Goal: Navigation & Orientation: Find specific page/section

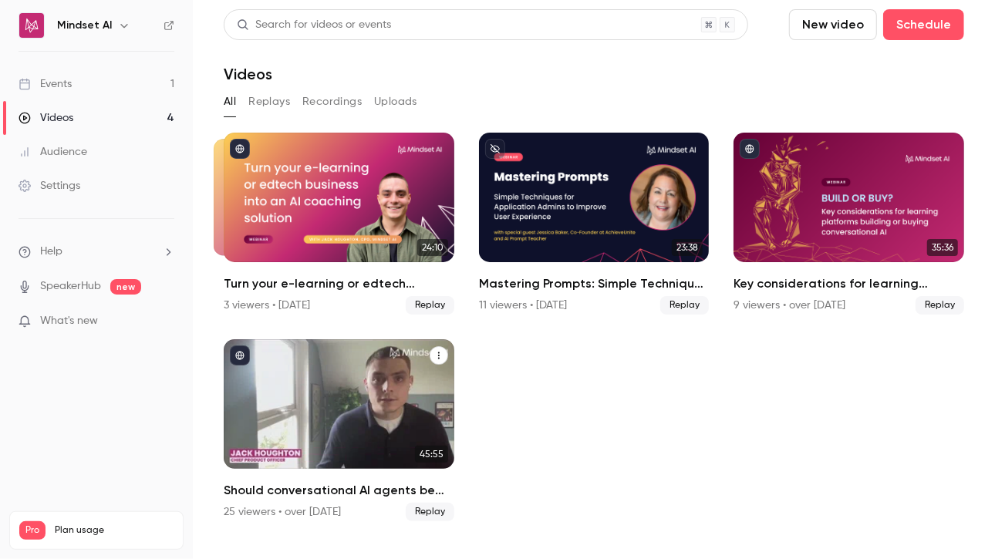
click at [280, 386] on div "Should conversational AI agents be the most important feature on your learning …" at bounding box center [339, 404] width 231 height 130
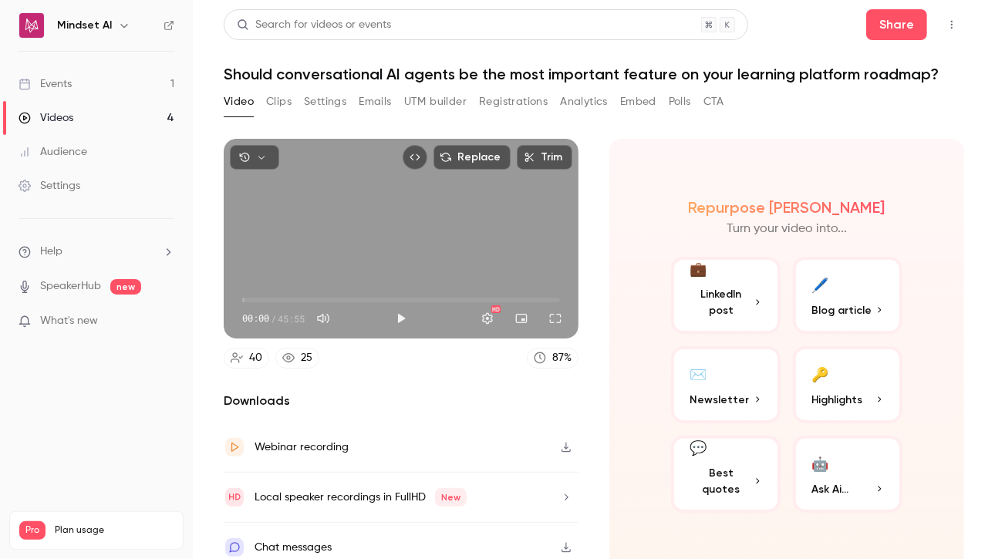
click at [512, 106] on button "Registrations" at bounding box center [513, 101] width 69 height 25
click at [72, 131] on link "Videos 4" at bounding box center [96, 118] width 193 height 34
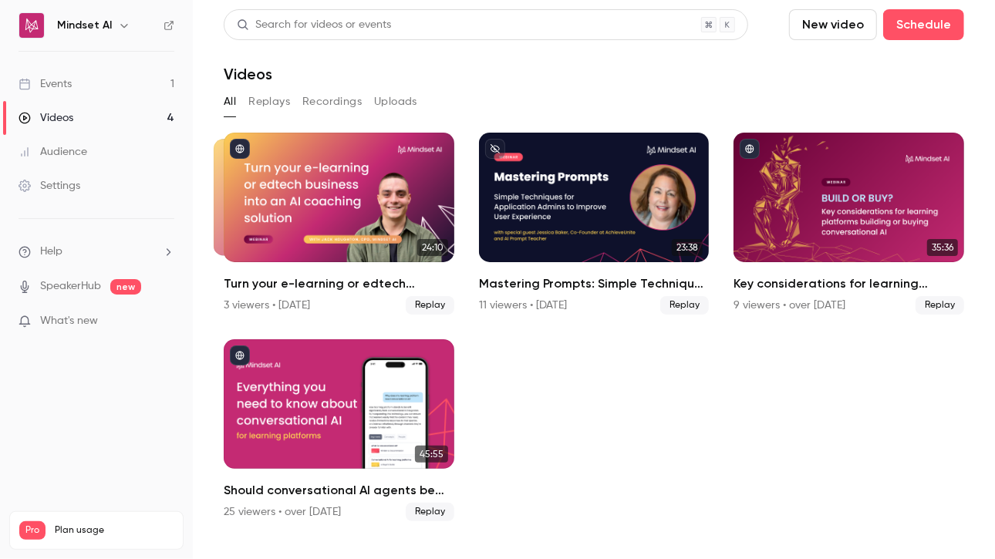
click at [65, 93] on link "Events 1" at bounding box center [96, 84] width 193 height 34
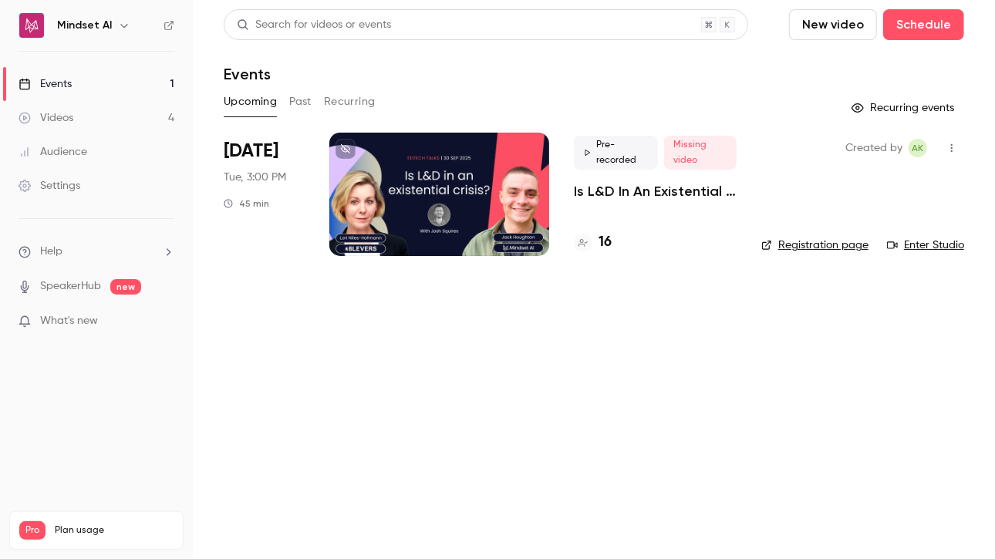
click at [267, 110] on button "Upcoming" at bounding box center [250, 101] width 53 height 25
click at [290, 102] on button "Past" at bounding box center [300, 101] width 22 height 25
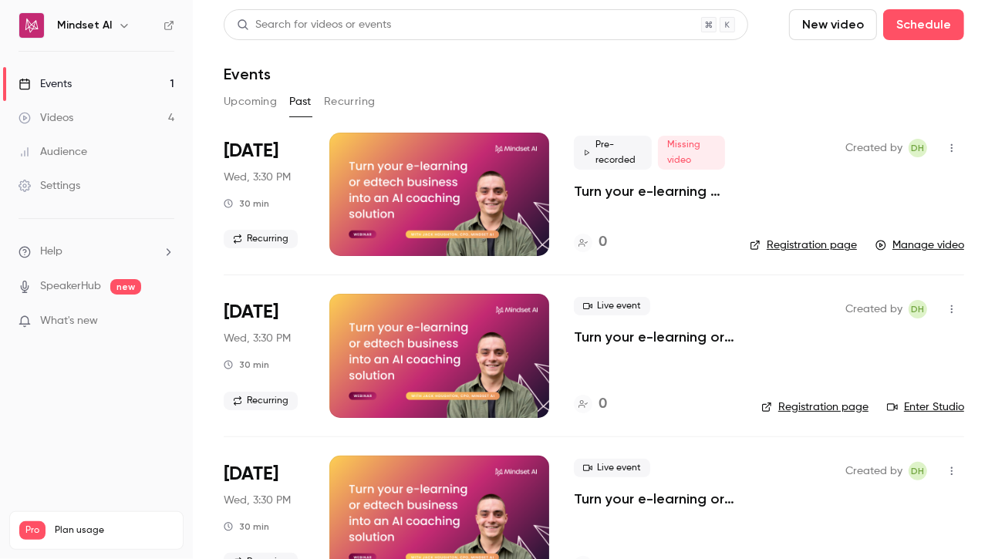
click at [336, 109] on button "Recurring" at bounding box center [350, 101] width 52 height 25
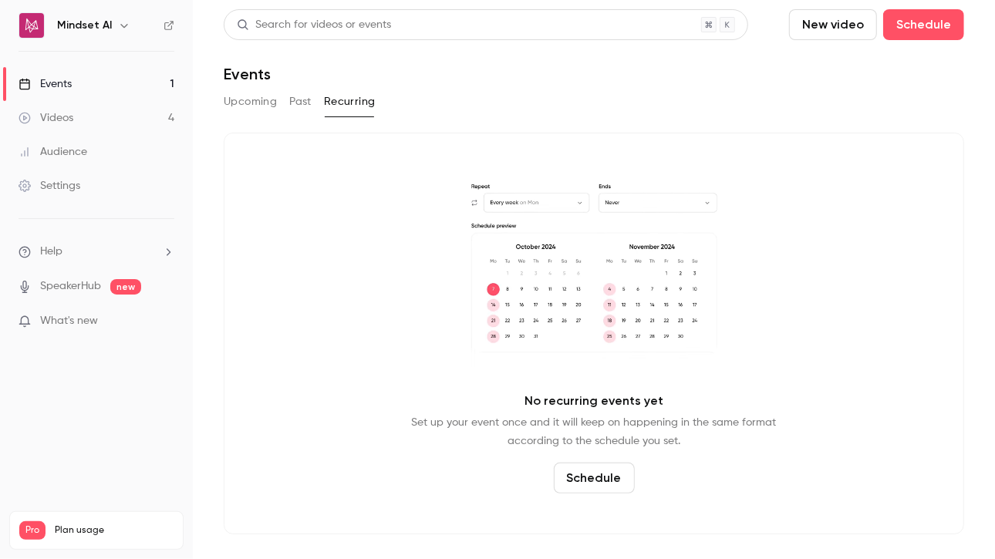
click at [255, 110] on button "Upcoming" at bounding box center [250, 101] width 53 height 25
